Goal: Find specific page/section: Find specific page/section

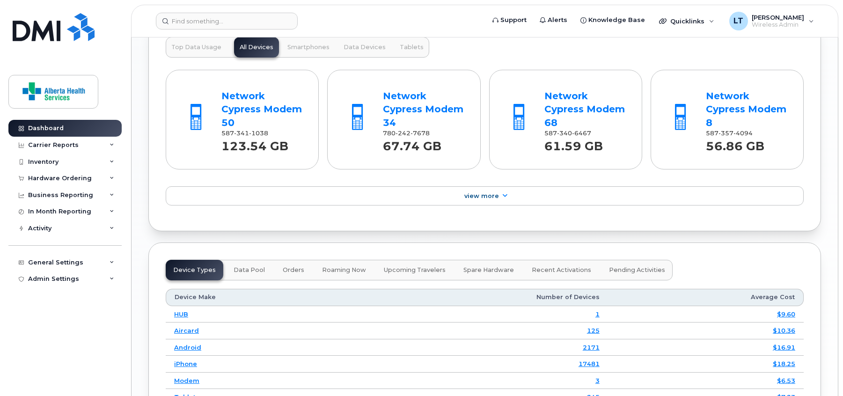
scroll to position [936, 0]
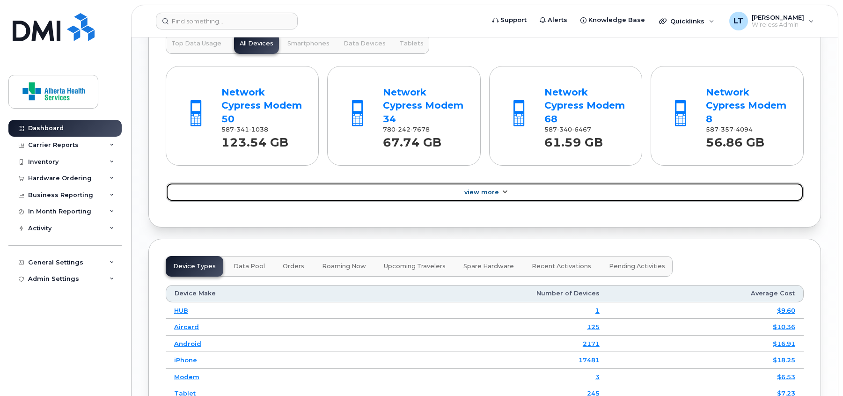
click at [486, 192] on span "View More" at bounding box center [481, 192] width 35 height 7
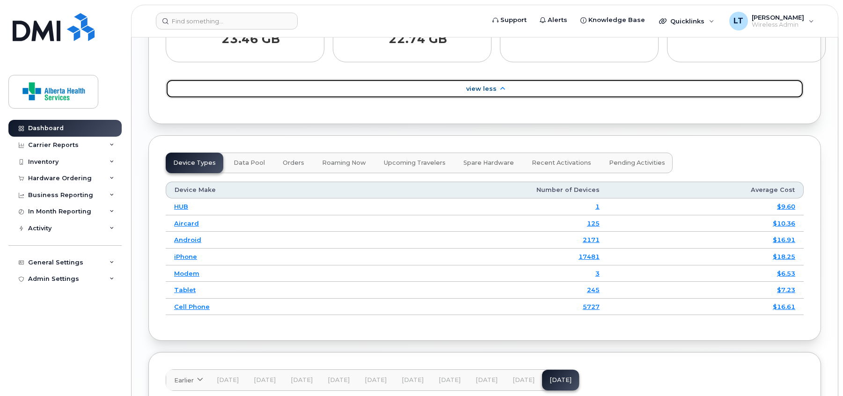
scroll to position [1357, 0]
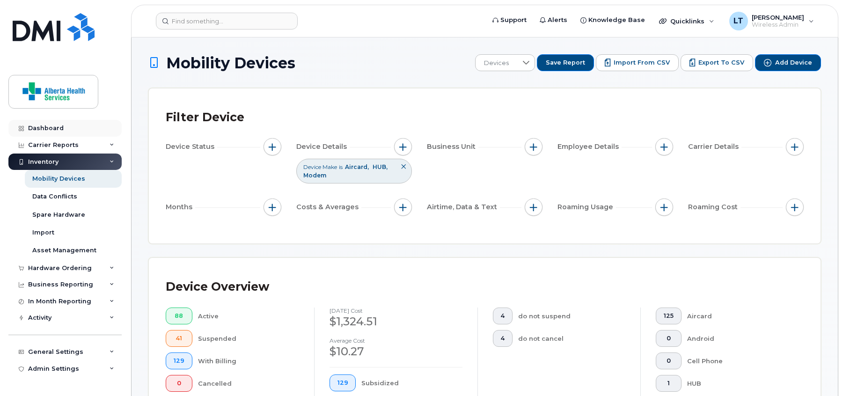
scroll to position [492, 0]
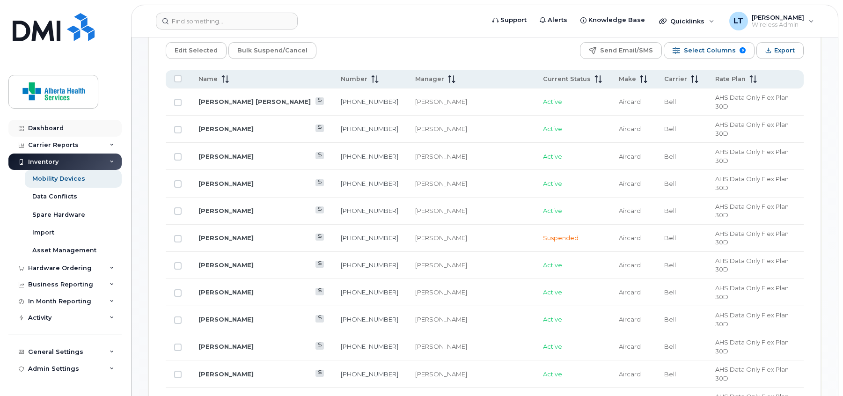
click at [45, 124] on div "Dashboard" at bounding box center [46, 127] width 36 height 7
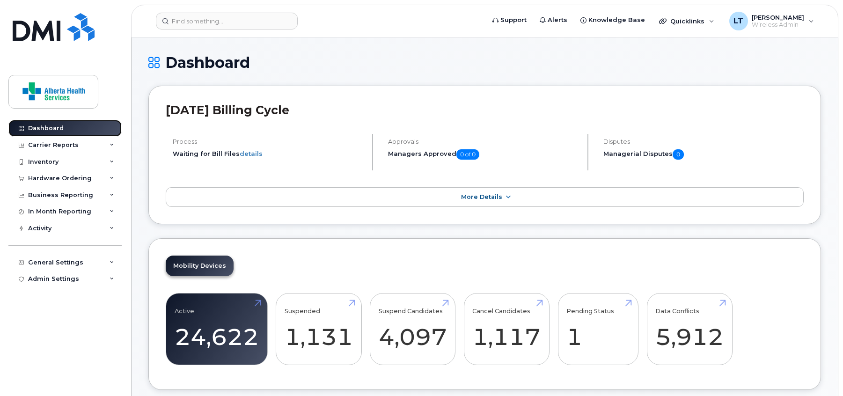
click at [51, 125] on div "Dashboard" at bounding box center [46, 127] width 36 height 7
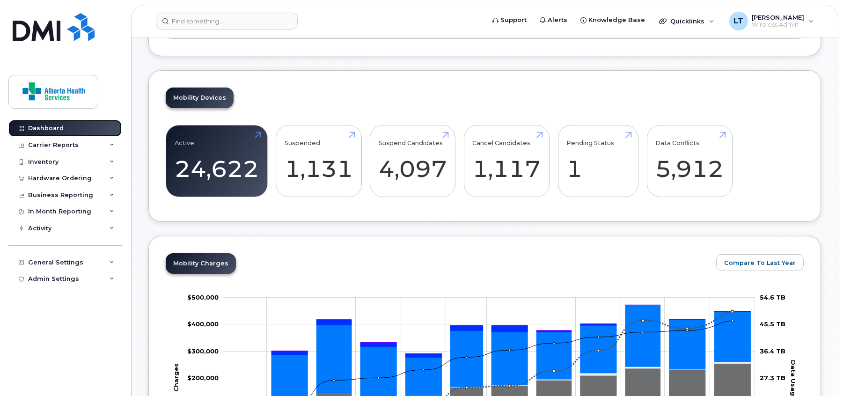
scroll to position [140, 0]
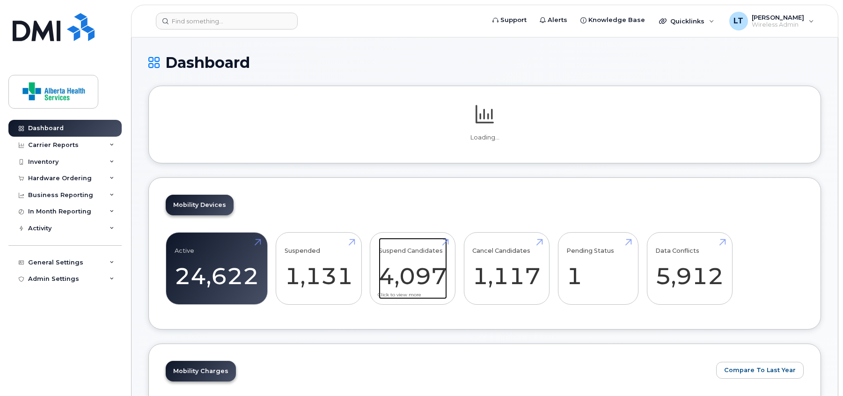
click at [425, 275] on link "Suspend Candidates 4,097" at bounding box center [413, 269] width 68 height 62
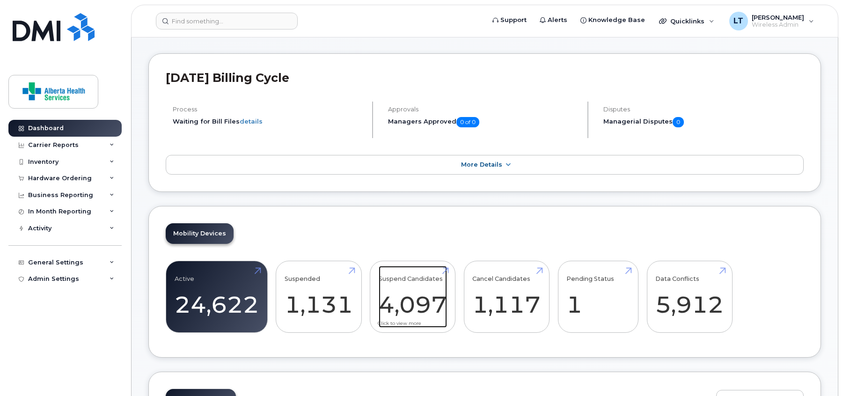
scroll to position [140, 0]
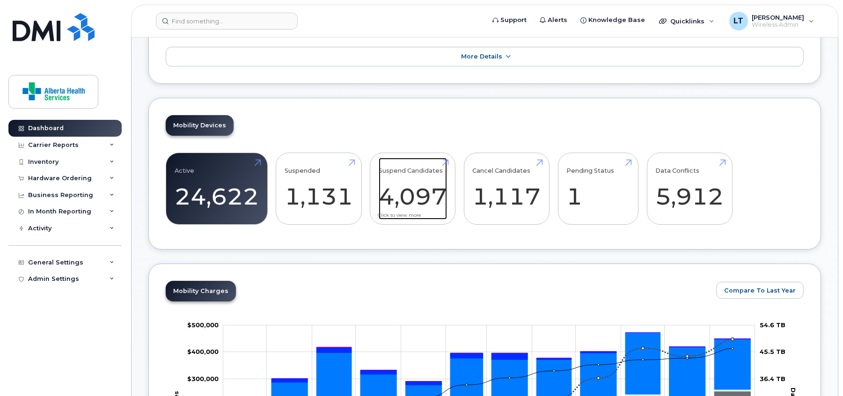
click at [415, 197] on link "Suspend Candidates 4,097" at bounding box center [413, 189] width 68 height 62
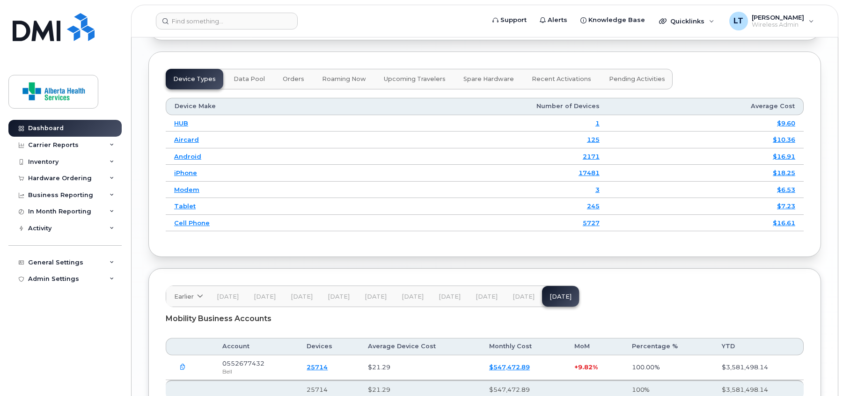
scroll to position [1170, 0]
